Goal: Information Seeking & Learning: Find specific fact

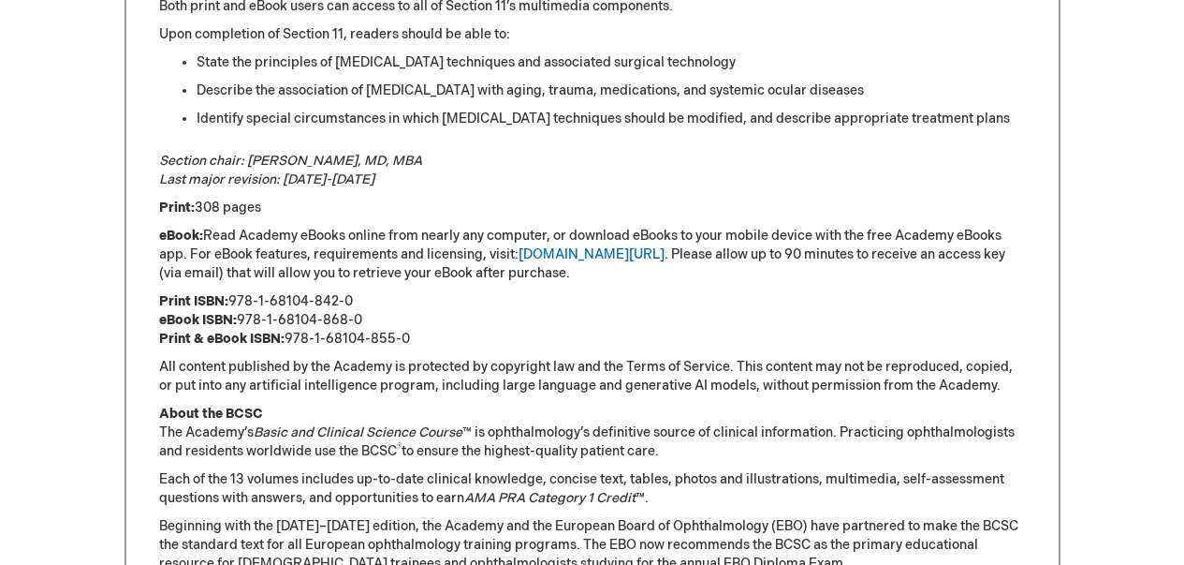
scroll to position [1207, 0]
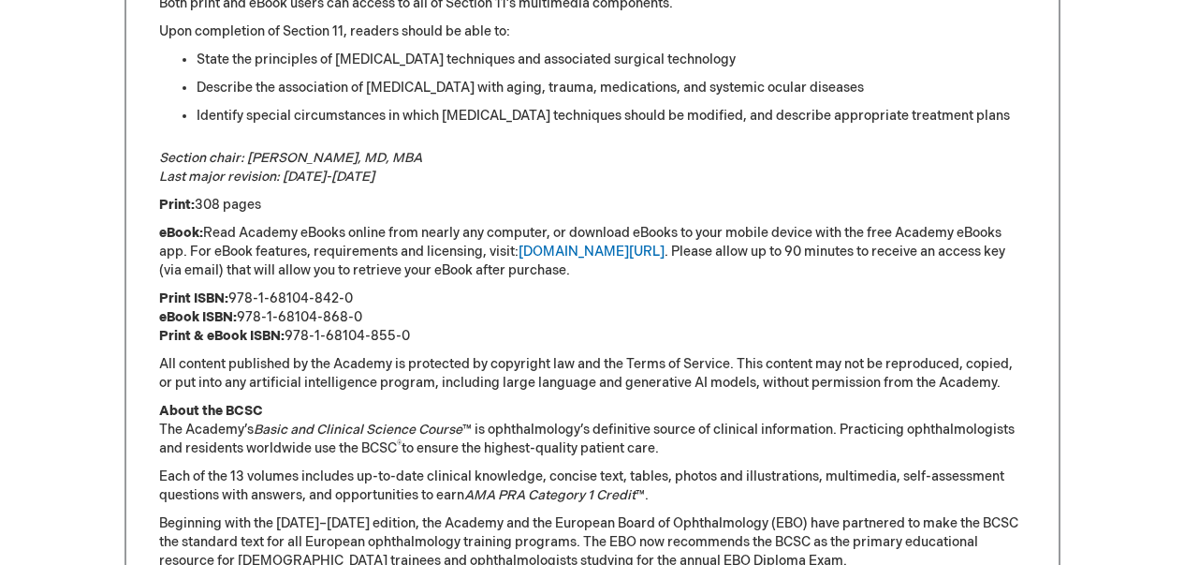
drag, startPoint x: 286, startPoint y: 337, endPoint x: 417, endPoint y: 331, distance: 131.2
click at [417, 331] on p "Print ISBN: 978-1-68104-842-0 eBook ISBN: 978-1-68104-868-0 Print & eBook ISBN:…" at bounding box center [592, 317] width 867 height 56
copy p "978-1-68104-855-0"
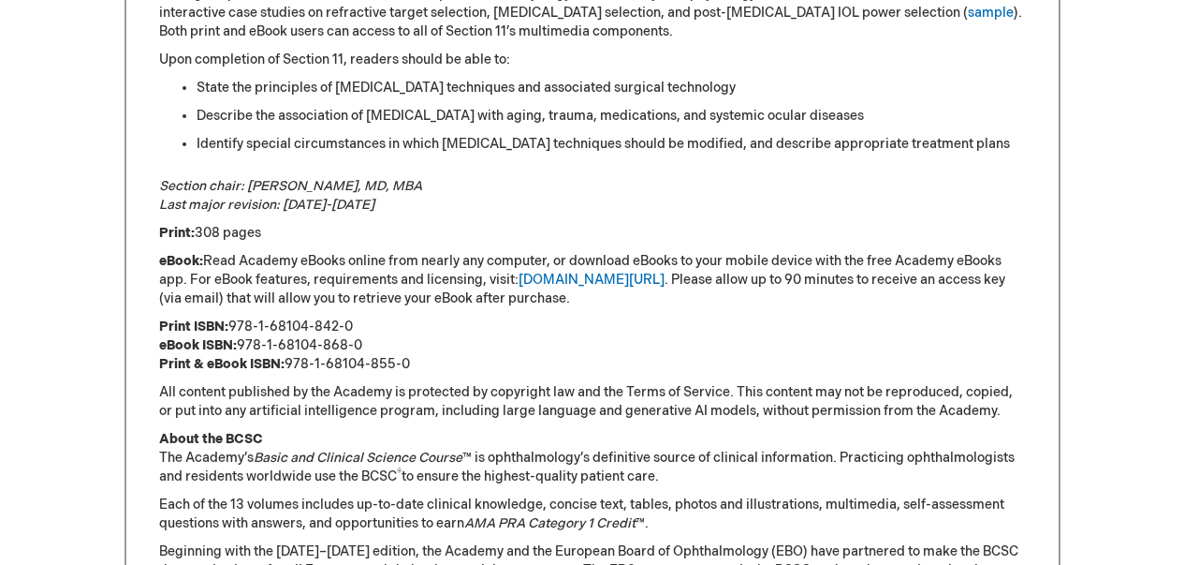
drag, startPoint x: 228, startPoint y: 327, endPoint x: 354, endPoint y: 328, distance: 125.5
click at [354, 328] on p "Print ISBN: 978-1-68104-842-0 eBook ISBN: 978-1-68104-868-0 Print & eBook ISBN:…" at bounding box center [592, 345] width 867 height 56
copy p "978-1-68104-842-0"
drag, startPoint x: 245, startPoint y: 345, endPoint x: 346, endPoint y: 343, distance: 101.2
click at [346, 343] on p "Print ISBN: 978-1-68104-842-0 eBook ISBN: 978-1-68104-868-0 Print & eBook ISBN:…" at bounding box center [592, 345] width 867 height 56
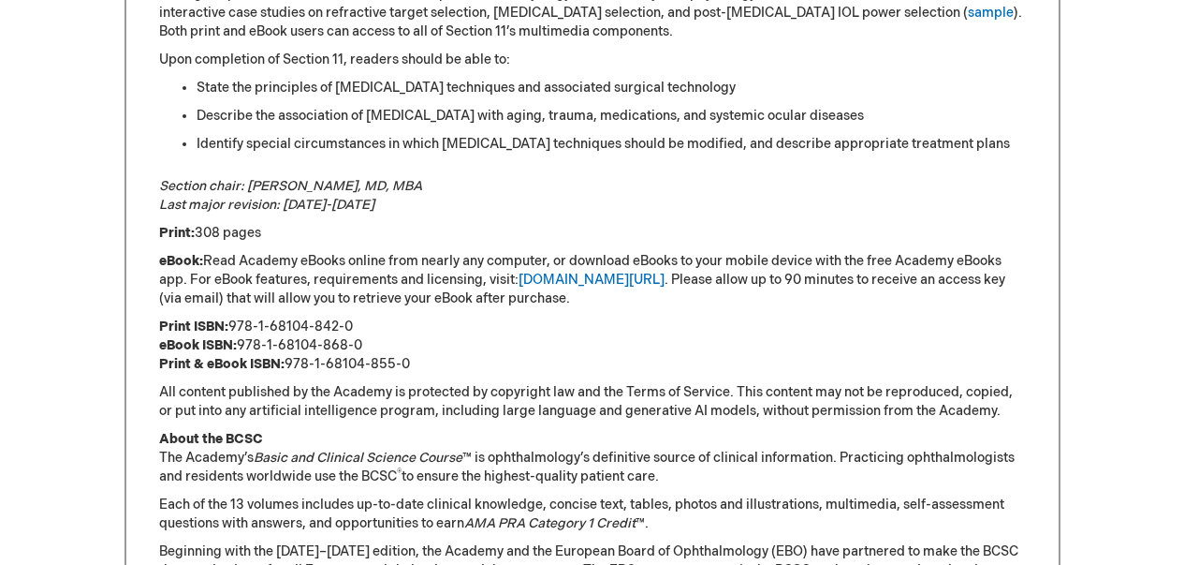
click at [364, 343] on p "Print ISBN: 978-1-68104-842-0 eBook ISBN: 978-1-68104-868-0 Print & eBook ISBN:…" at bounding box center [592, 345] width 867 height 56
drag, startPoint x: 232, startPoint y: 327, endPoint x: 418, endPoint y: 323, distance: 185.4
click at [418, 323] on p "Print ISBN: 978-1-68104-842-0 eBook ISBN: 978-1-68104-868-0 Print & eBook ISBN:…" at bounding box center [592, 344] width 867 height 56
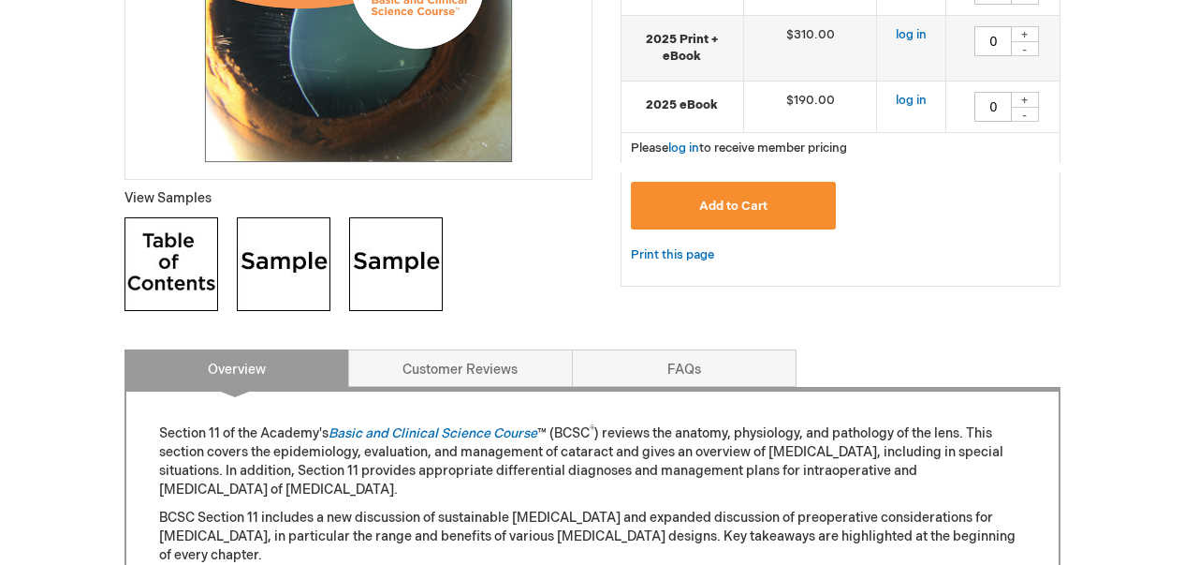
scroll to position [572, 0]
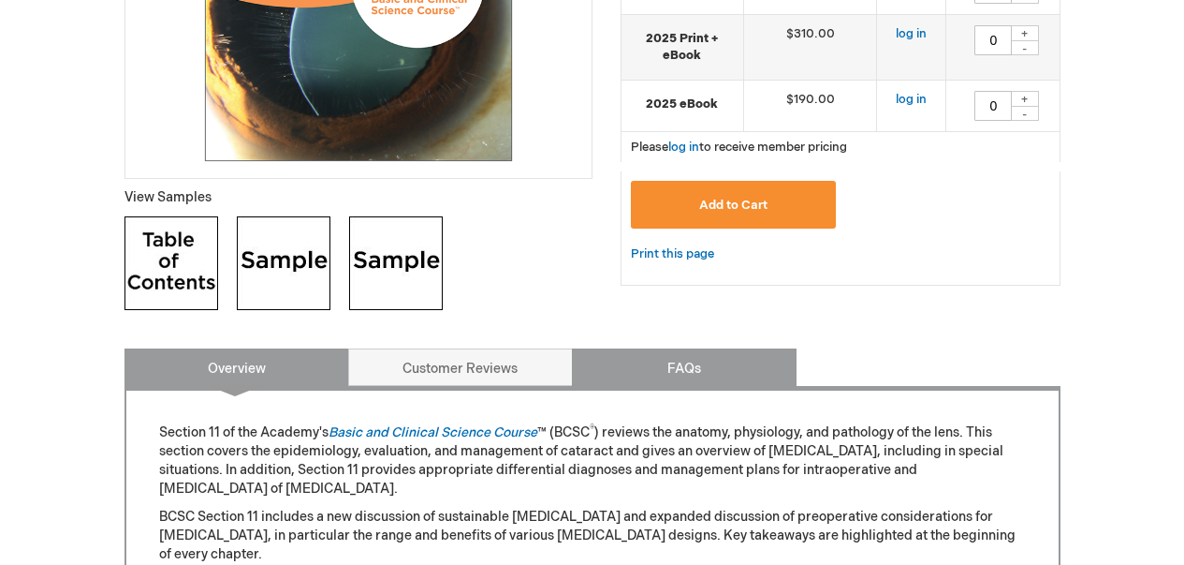
click at [676, 375] on link "FAQs" at bounding box center [684, 366] width 225 height 37
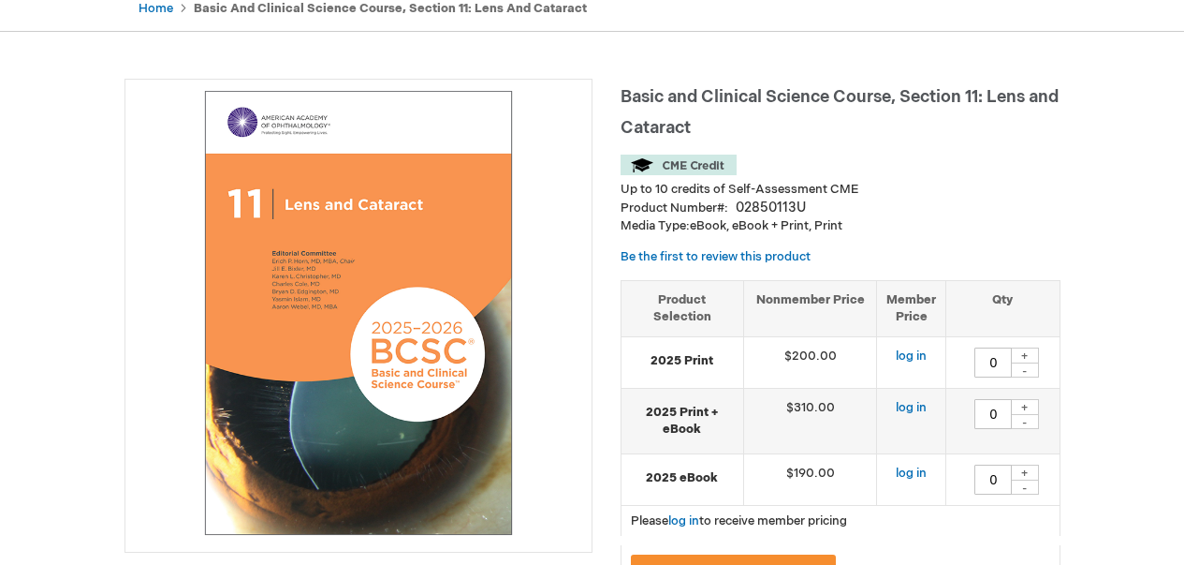
scroll to position [154, 0]
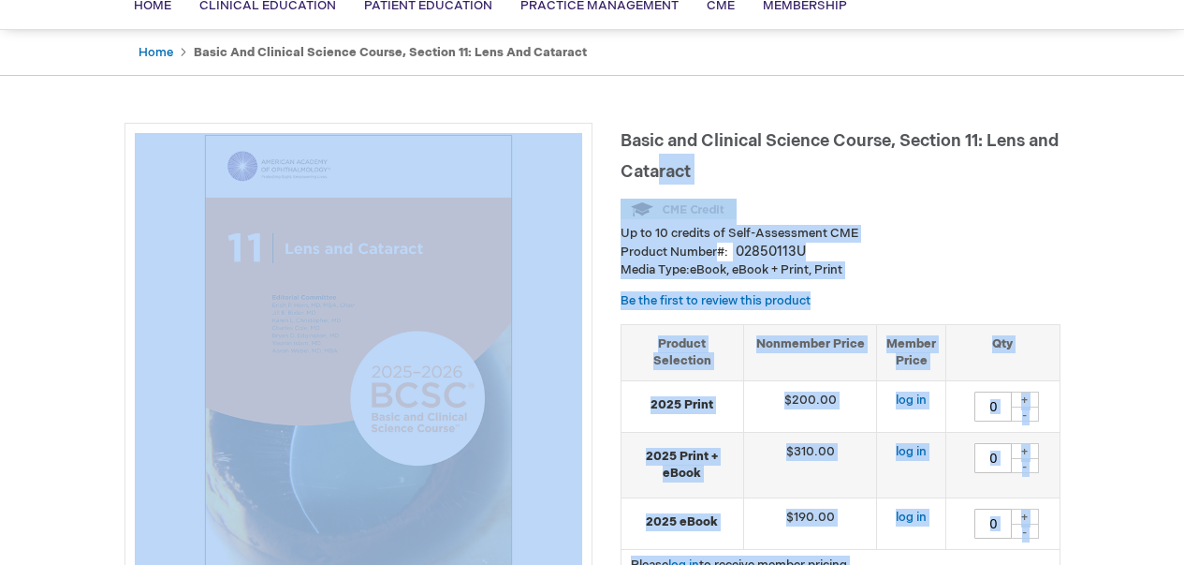
drag, startPoint x: 619, startPoint y: 146, endPoint x: 688, endPoint y: 168, distance: 72.6
click at [688, 168] on span "Basic and Clinical Science Course, Section 11: Lens and Cataract" at bounding box center [840, 156] width 438 height 51
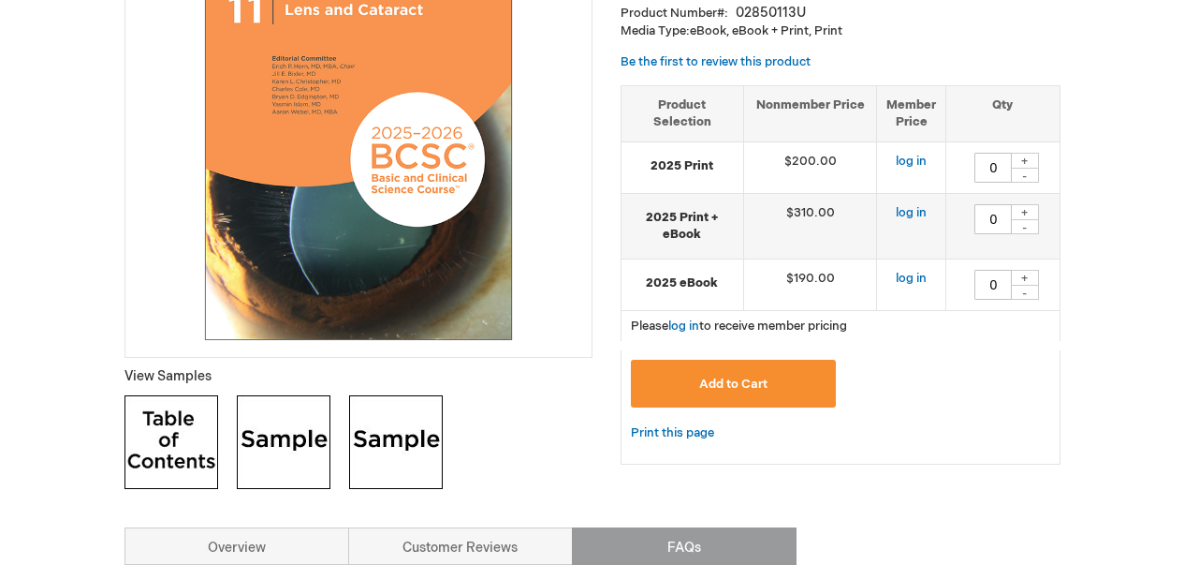
scroll to position [182, 0]
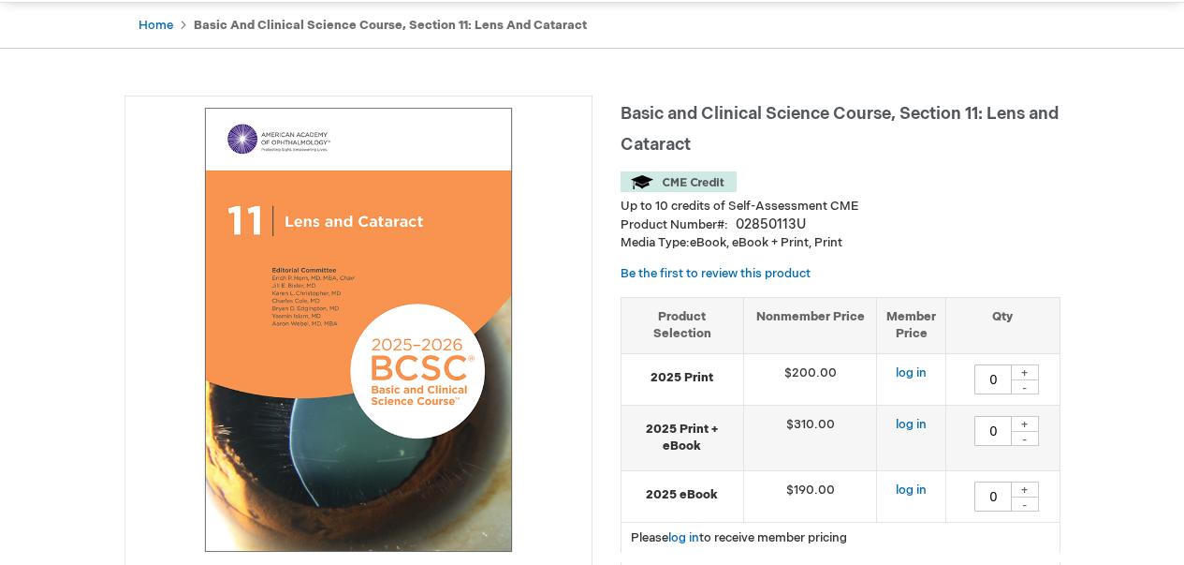
click at [868, 171] on div "Up to 10 credits of Self-Assessment CME" at bounding box center [841, 193] width 440 height 44
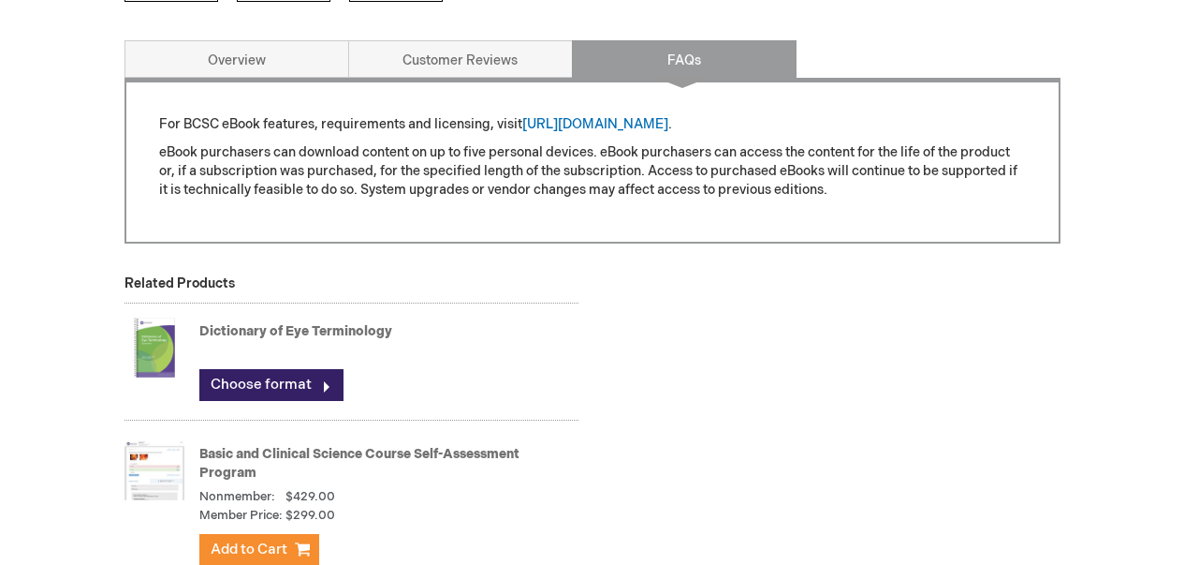
scroll to position [879, 0]
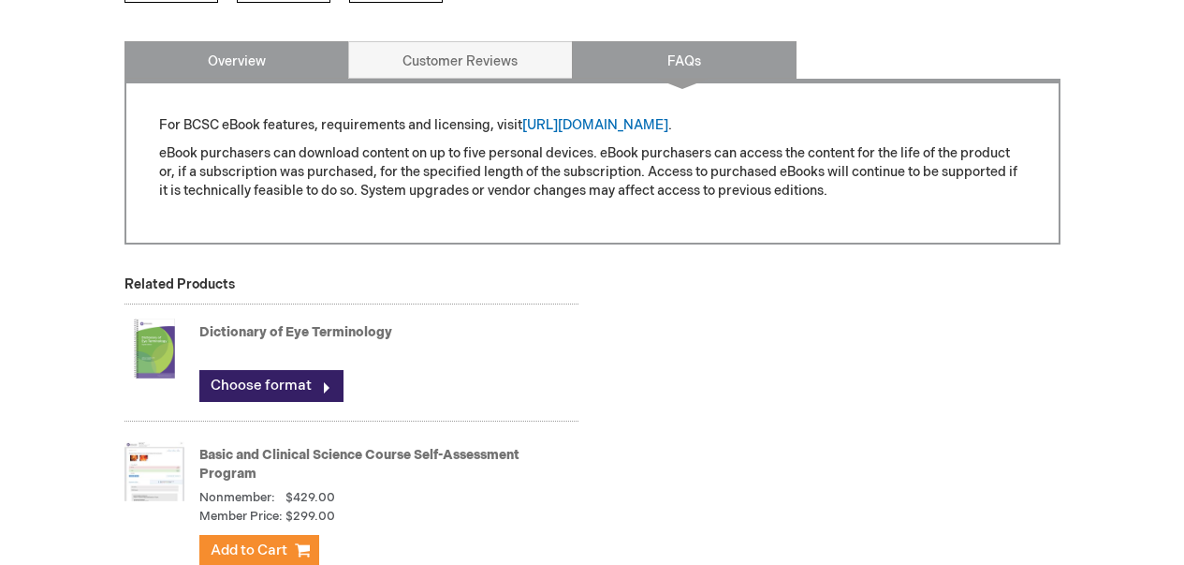
click at [198, 69] on link "Overview" at bounding box center [237, 59] width 225 height 37
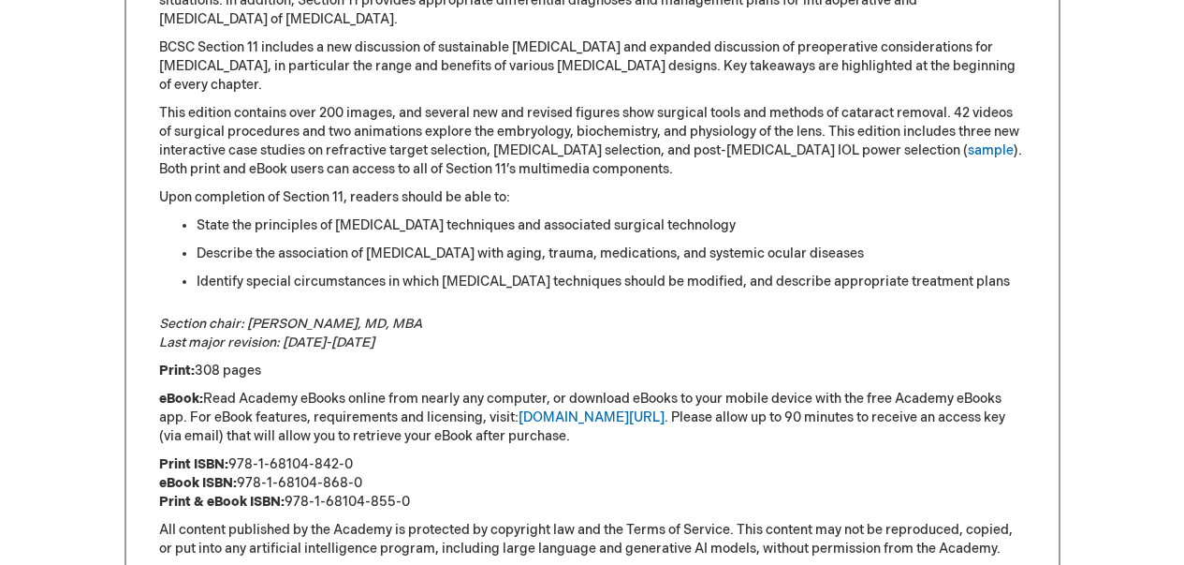
scroll to position [1040, 0]
drag, startPoint x: 356, startPoint y: 466, endPoint x: 149, endPoint y: 462, distance: 207.0
click at [149, 462] on div "Section 11 of the Academy's Basic and Clinical Science Course ™ (BCSC ® ) revie…" at bounding box center [593, 401] width 936 height 966
copy p "Print ISBN: 978-1-68104-842-0"
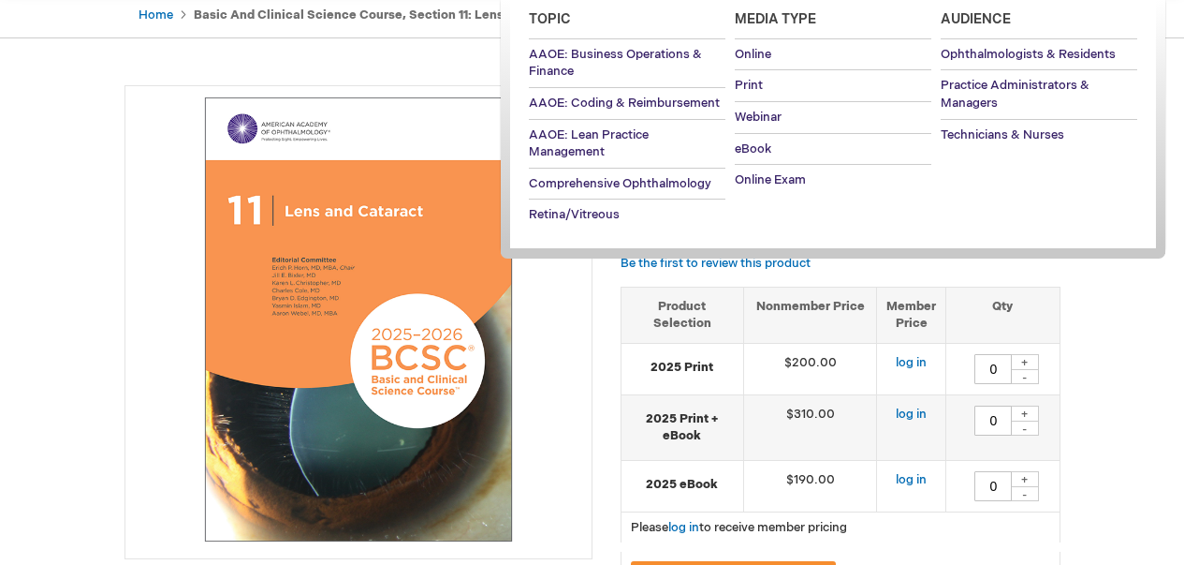
scroll to position [572, 0]
